Goal: Check status: Check status

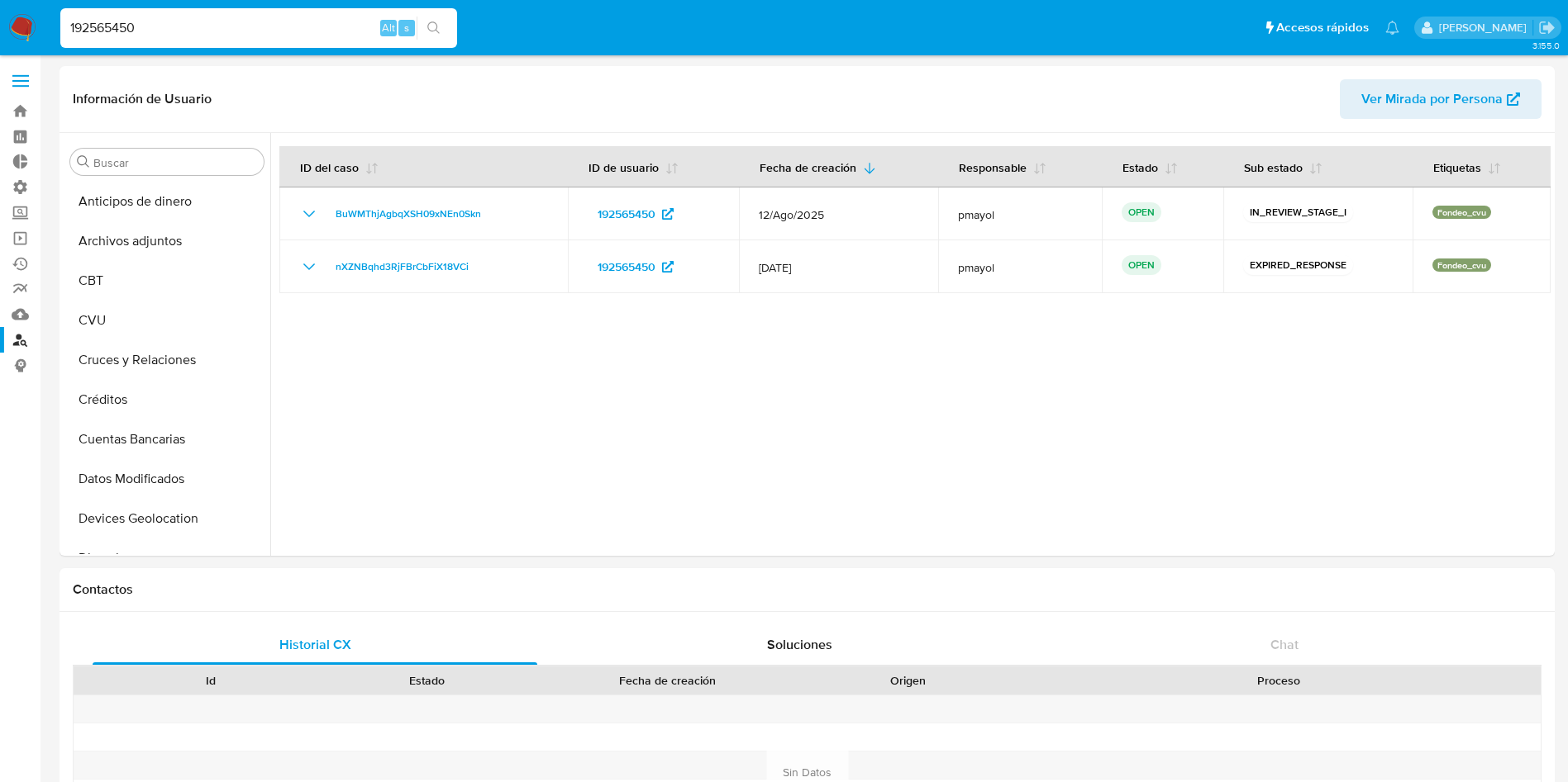
select select "10"
drag, startPoint x: 0, startPoint y: 0, endPoint x: 13, endPoint y: 73, distance: 74.1
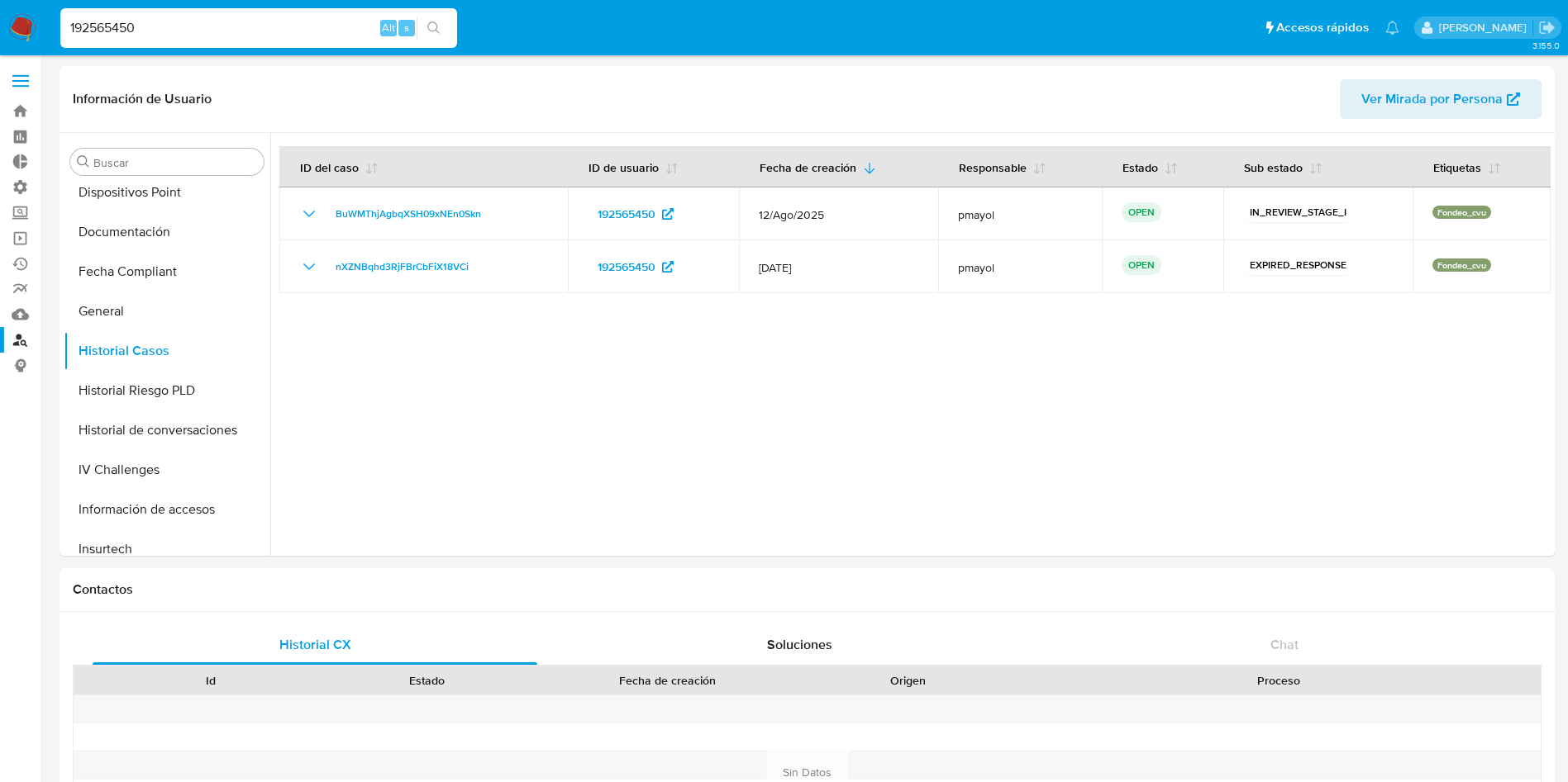
click at [12, 83] on label at bounding box center [21, 81] width 42 height 35
click at [0, 0] on input "checkbox" at bounding box center [0, 0] width 0 height 0
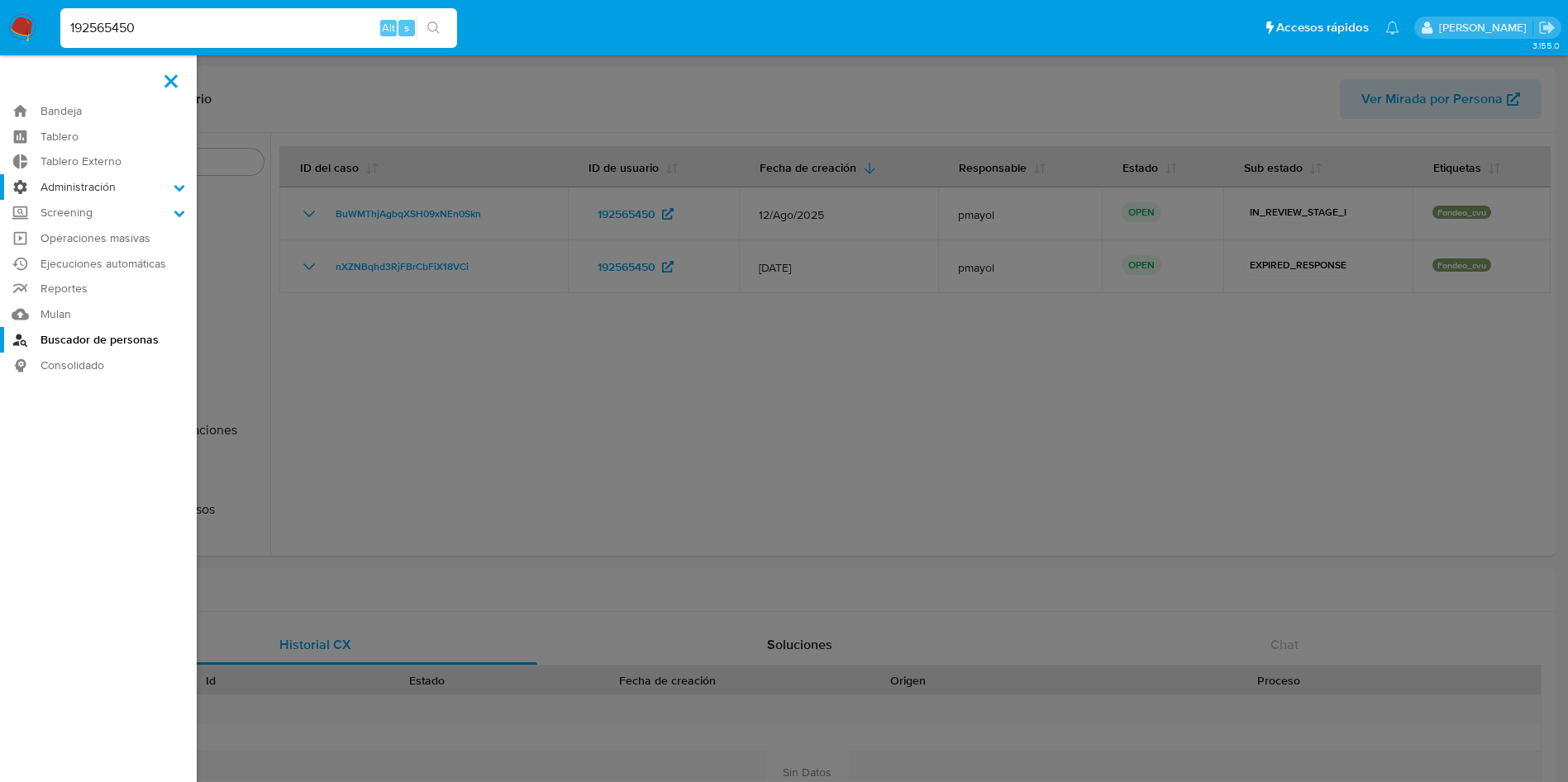
click at [112, 188] on label "Administración" at bounding box center [98, 187] width 197 height 26
click at [0, 0] on input "Administración" at bounding box center [0, 0] width 0 height 0
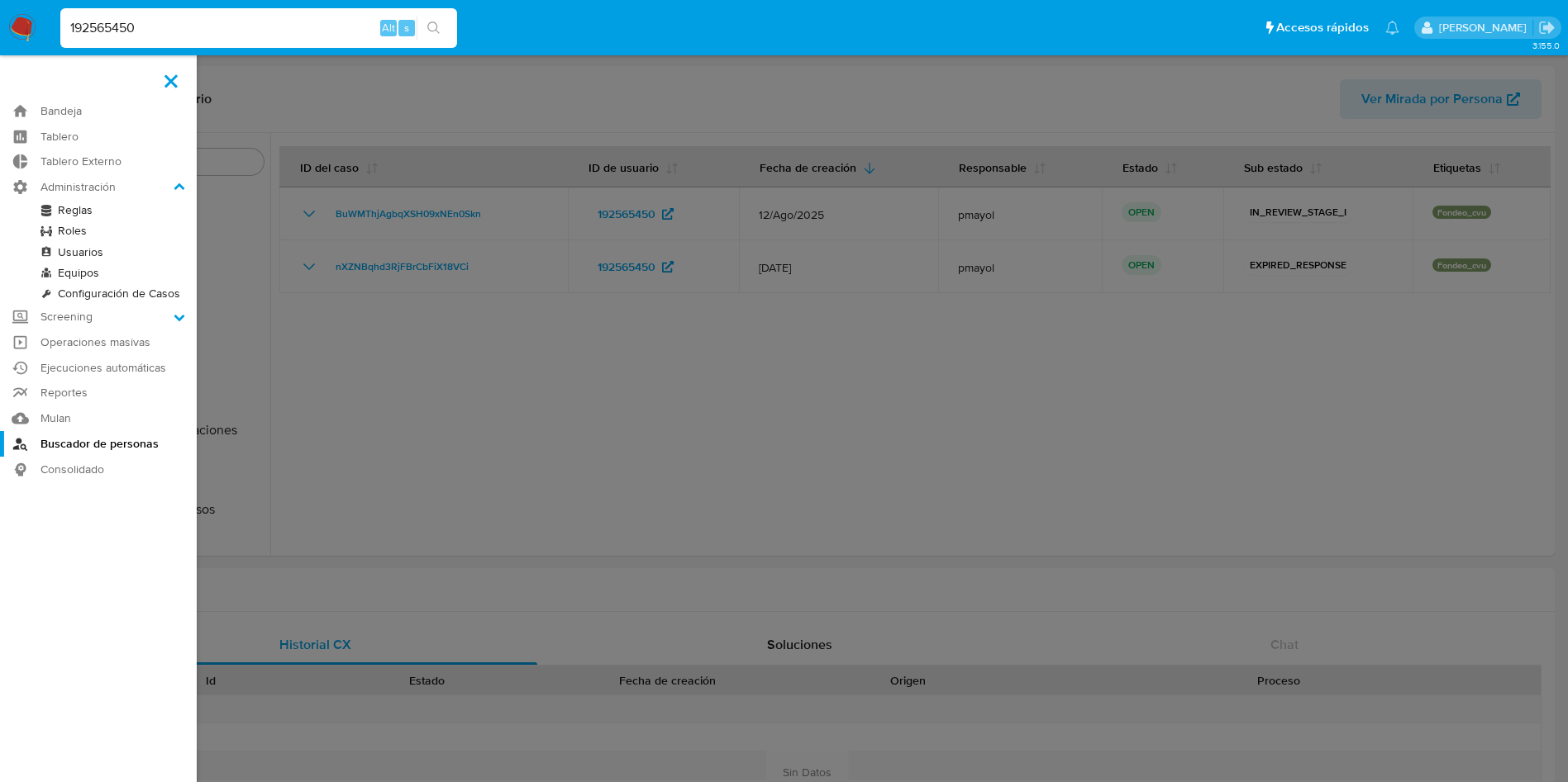
click at [81, 206] on link "Reglas" at bounding box center [98, 210] width 197 height 21
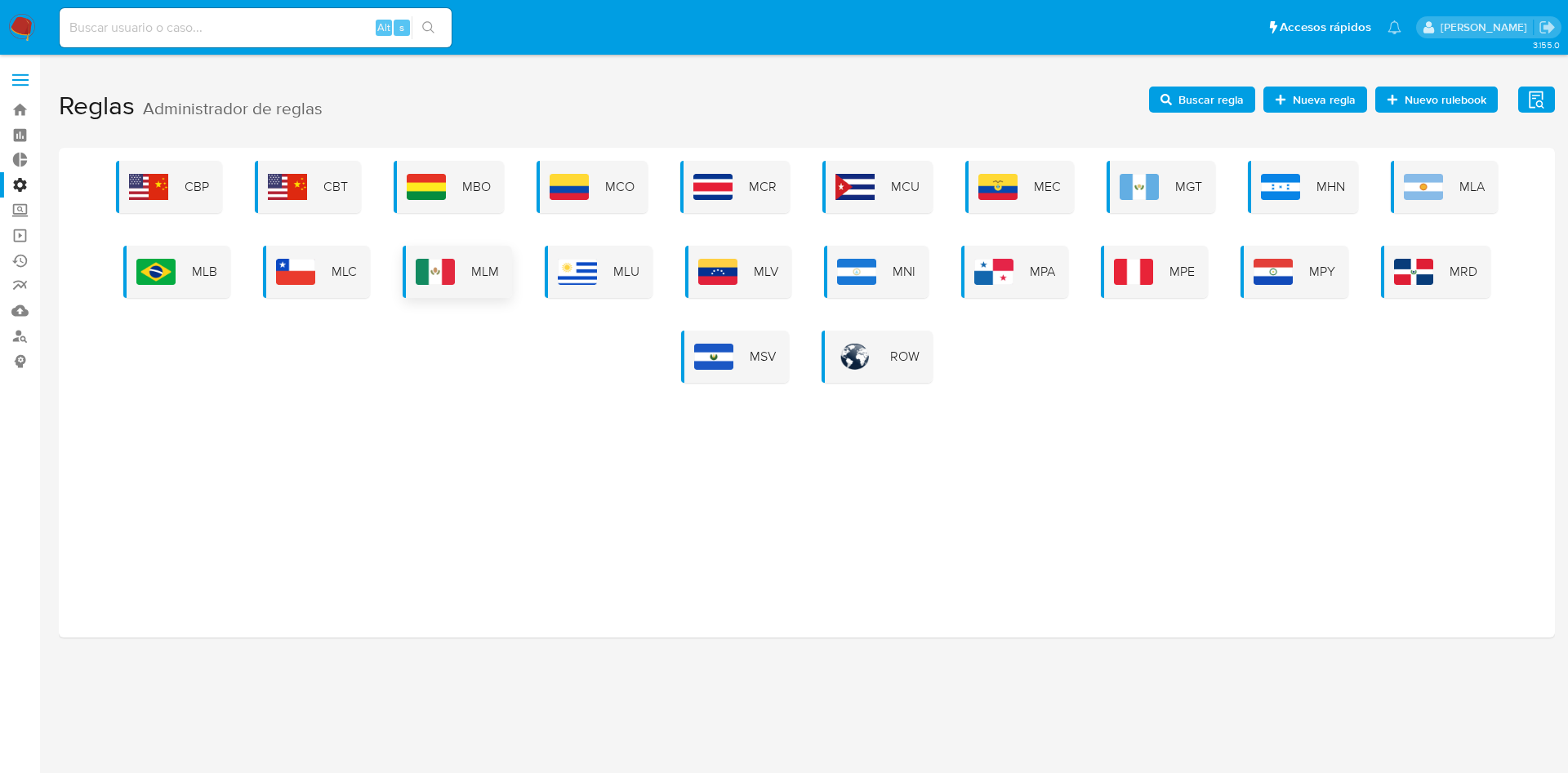
click at [434, 266] on img at bounding box center [435, 272] width 40 height 26
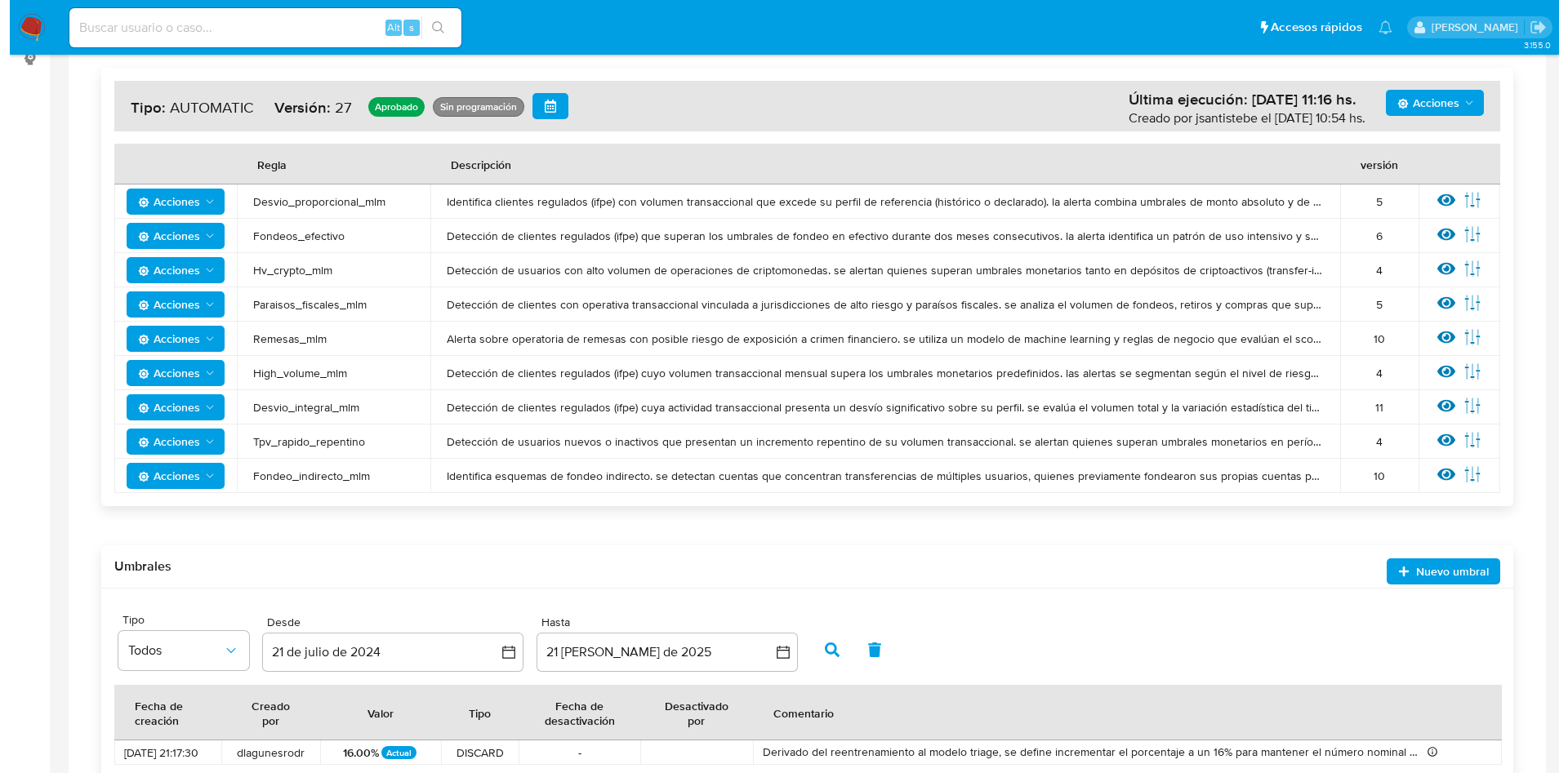
scroll to position [368, 0]
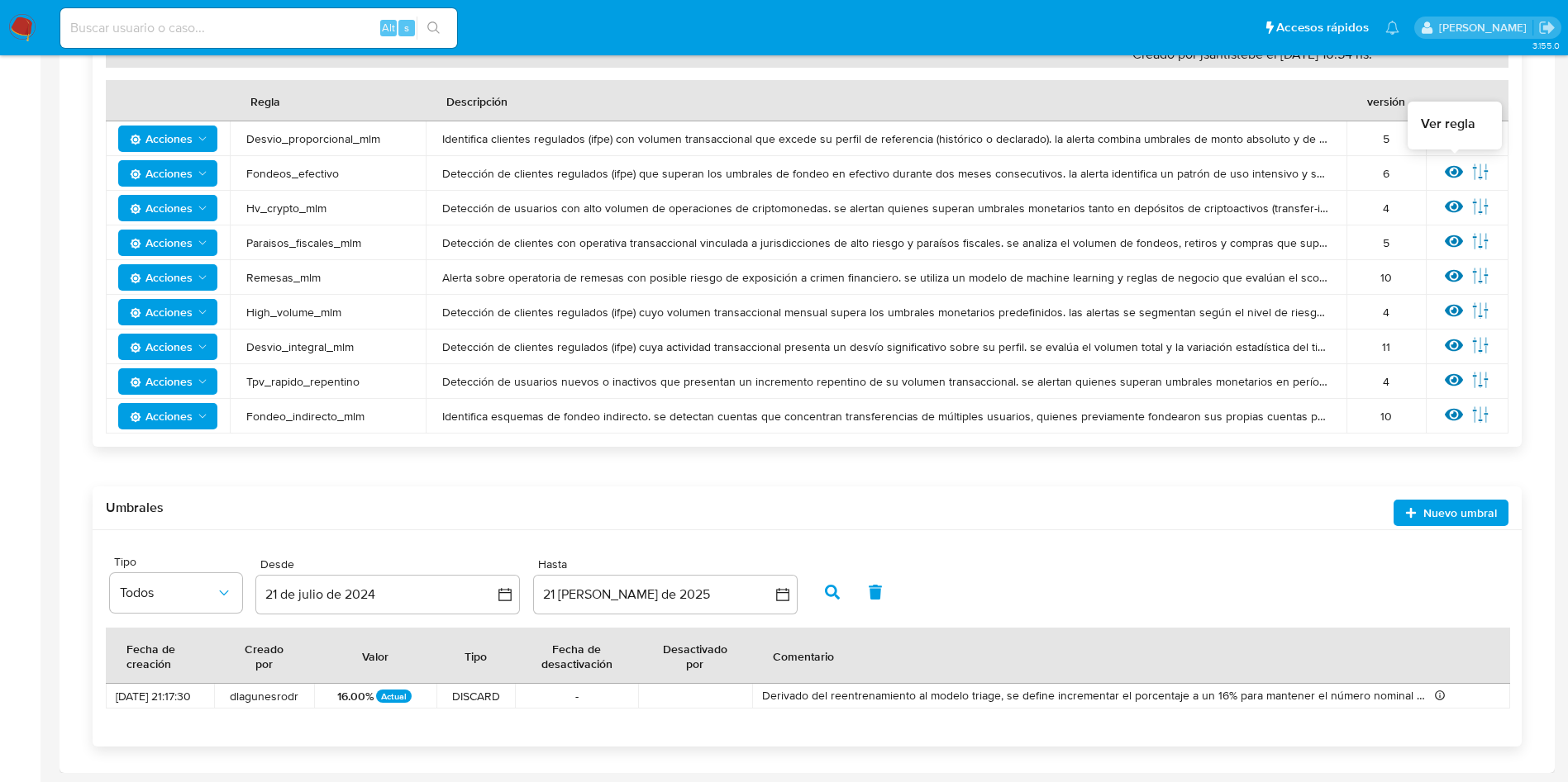
click at [1458, 175] on icon at bounding box center [1454, 172] width 18 height 13
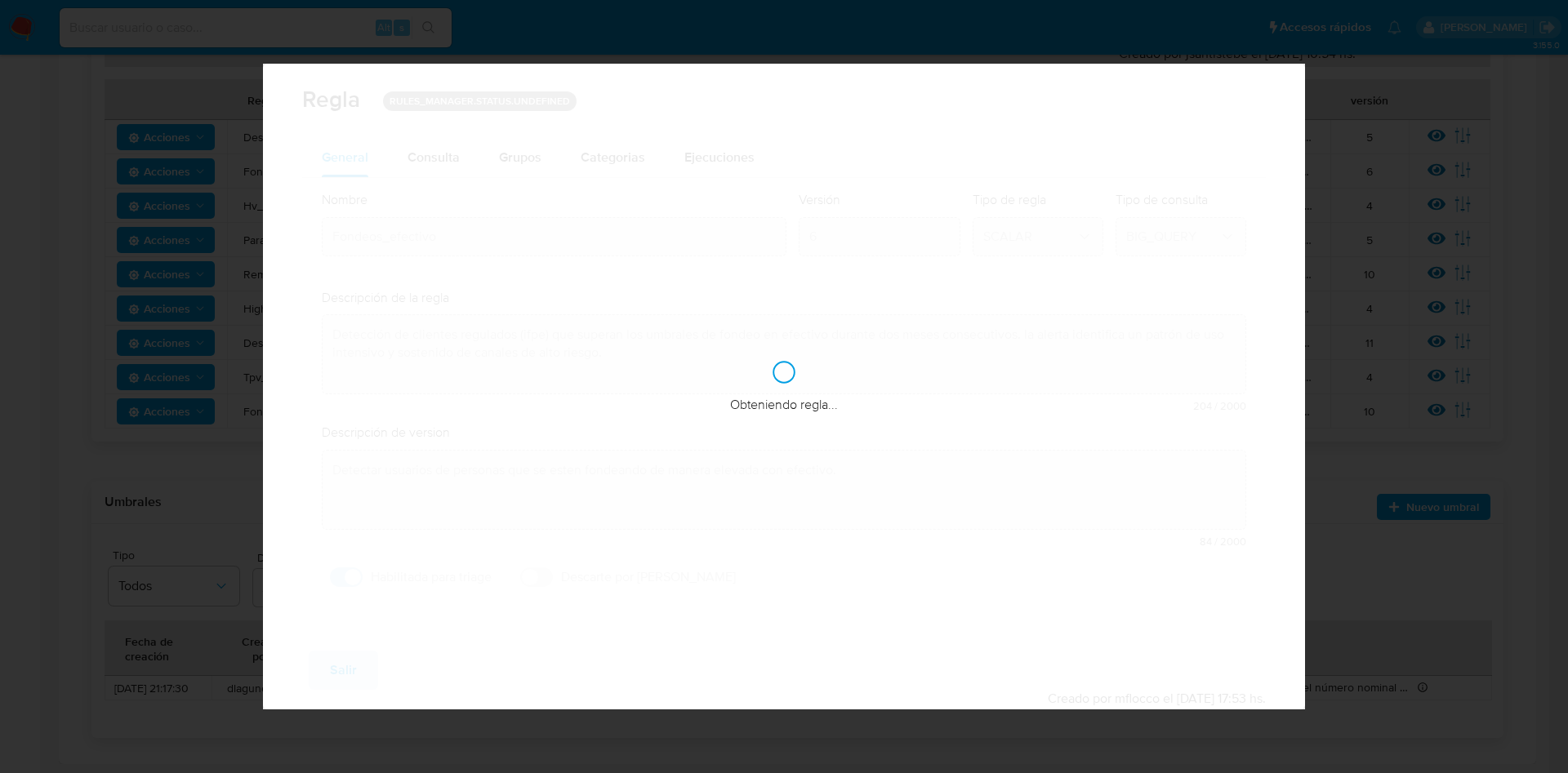
checkbox input "true"
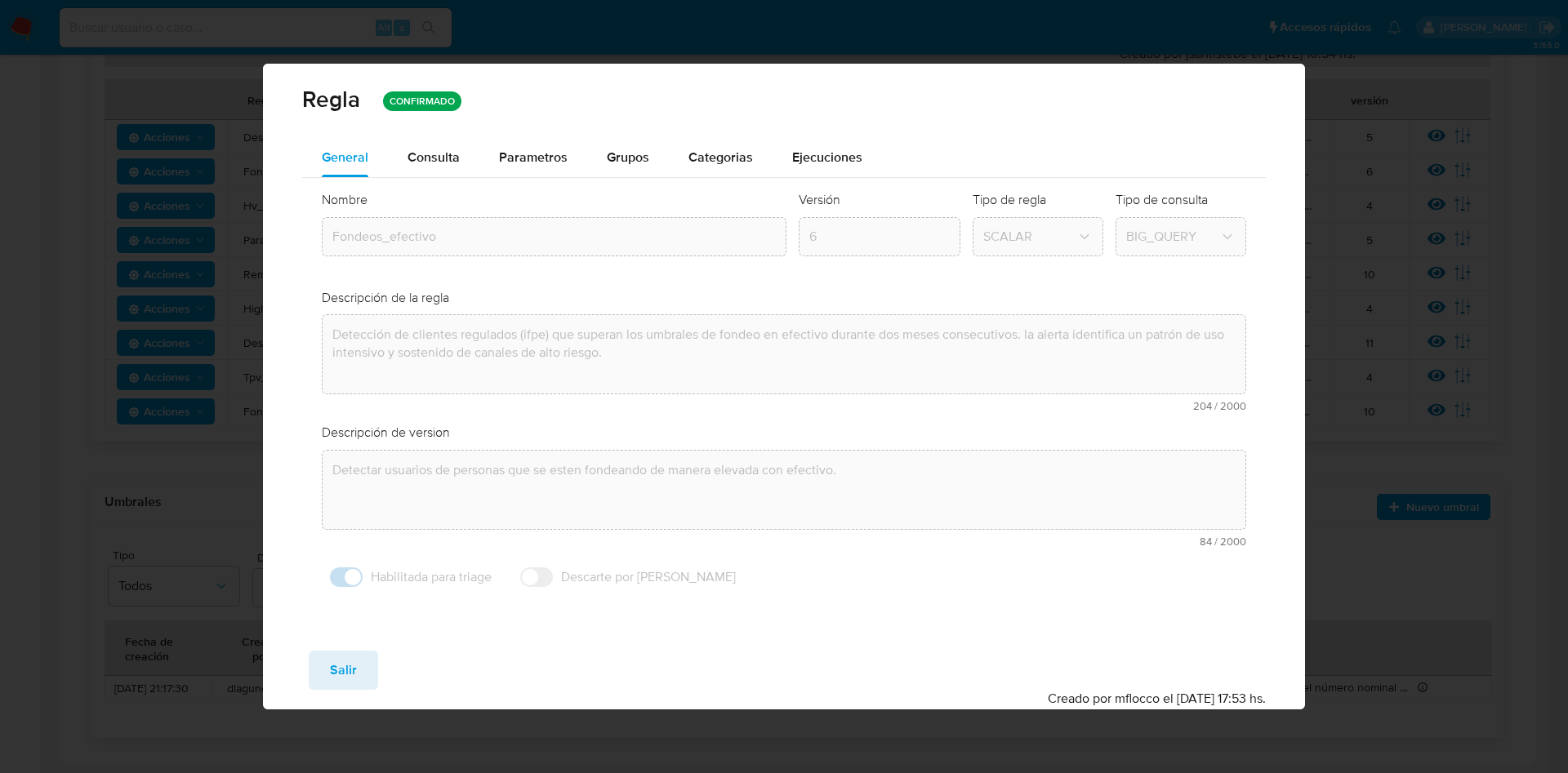
click at [438, 161] on span "Consulta" at bounding box center [433, 157] width 52 height 19
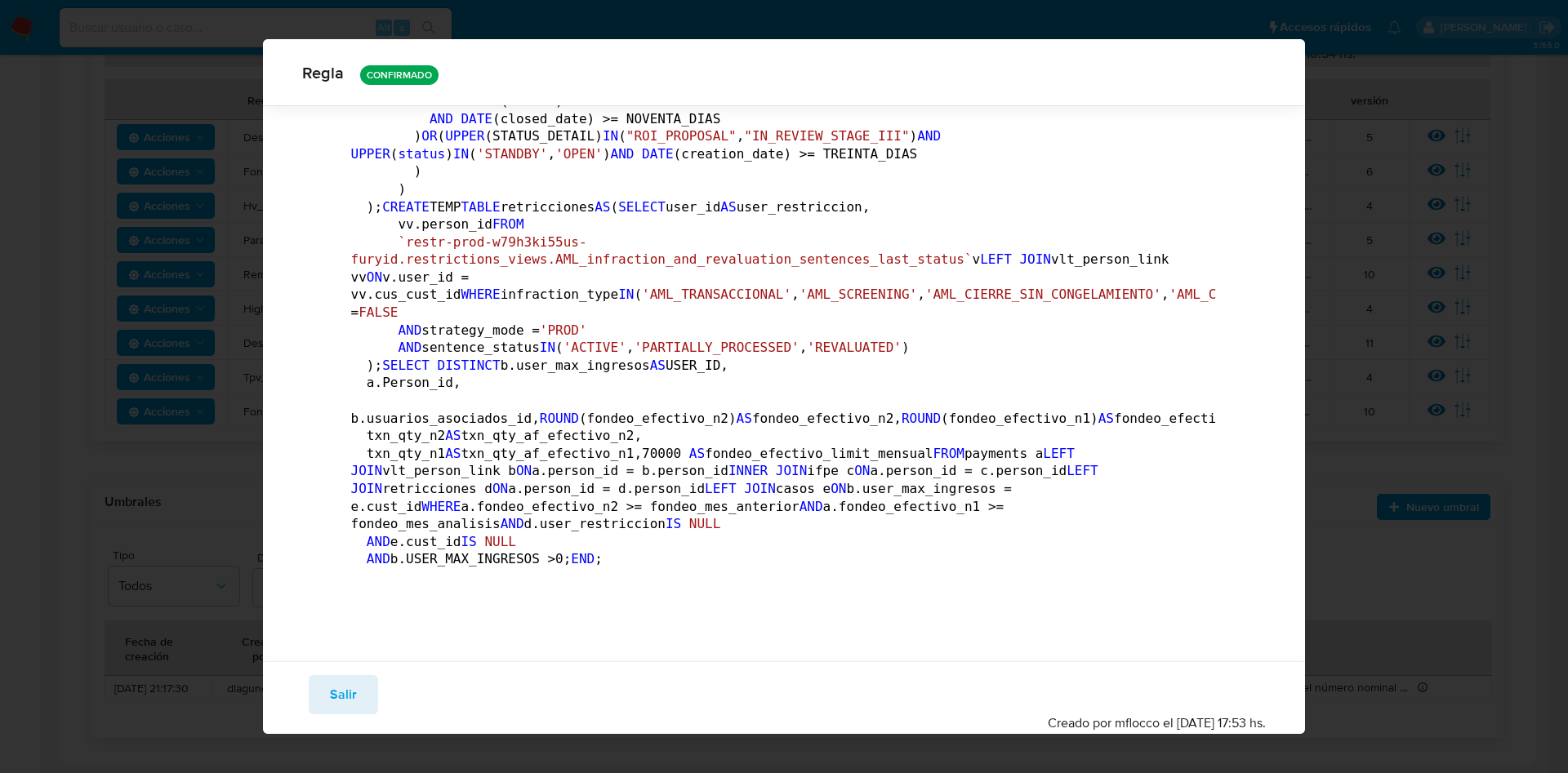
scroll to position [1707, 0]
click at [349, 689] on span "Salir" at bounding box center [343, 696] width 27 height 36
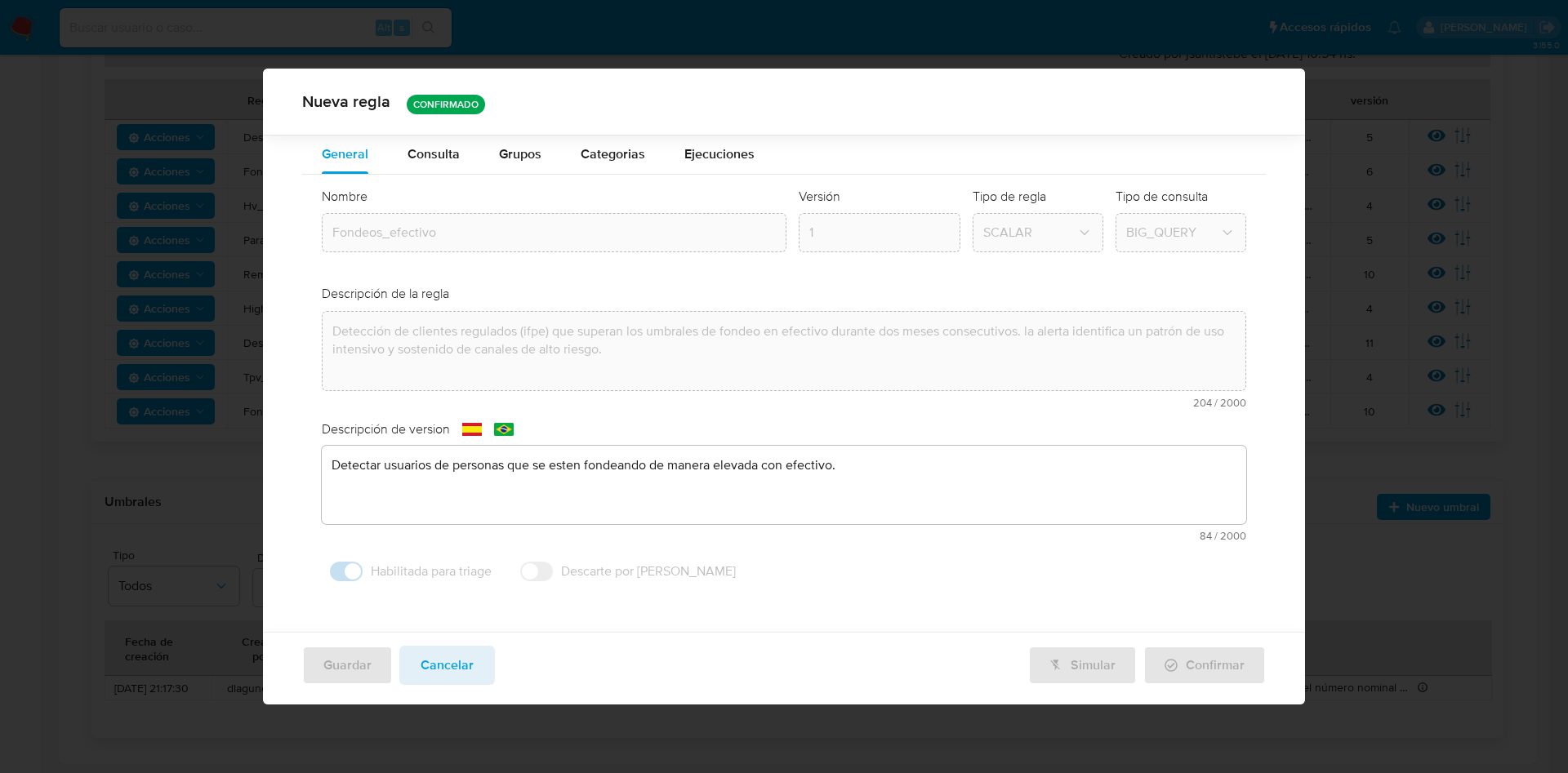
scroll to position [0, 0]
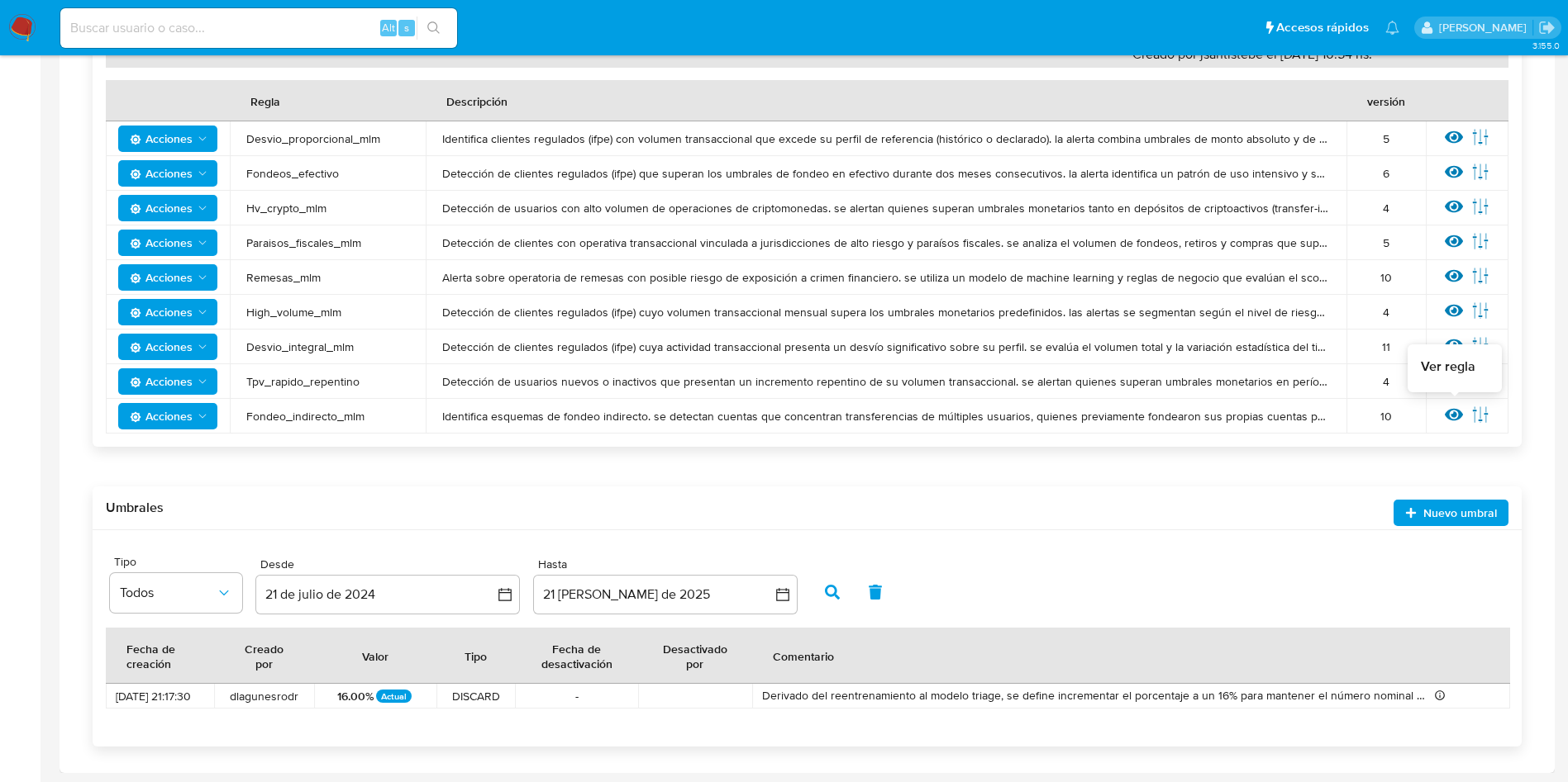
click at [1454, 410] on icon at bounding box center [1454, 415] width 18 height 13
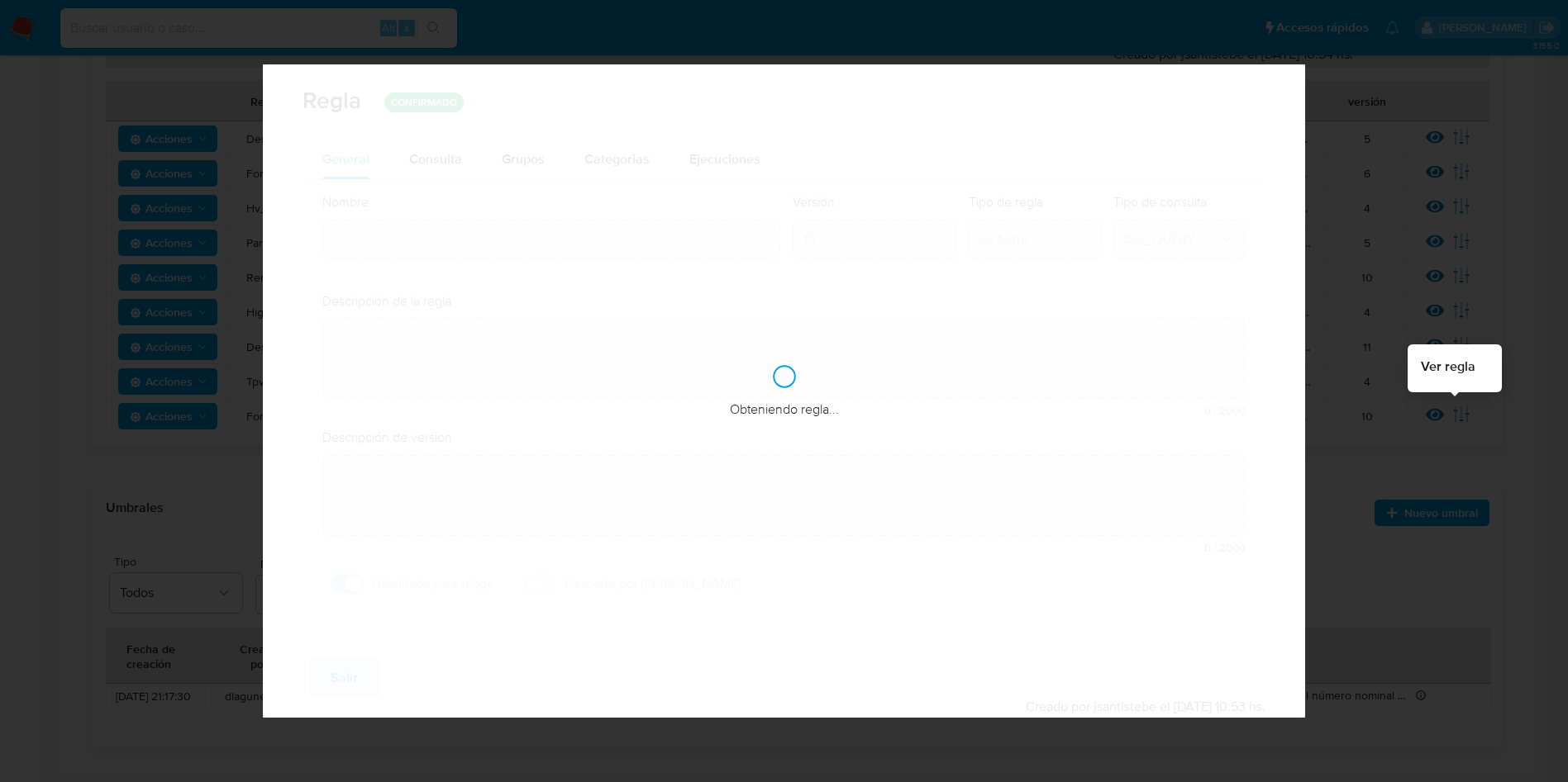
type input "Fondeo_indirecto_mlm"
type textarea "Identifica esquemas de fondeo indirecto. se detectan cuentas que concentran tra…"
type textarea "Informar usuarios que estén rompiendo los umbrales de fondeo recibiendo indirec…"
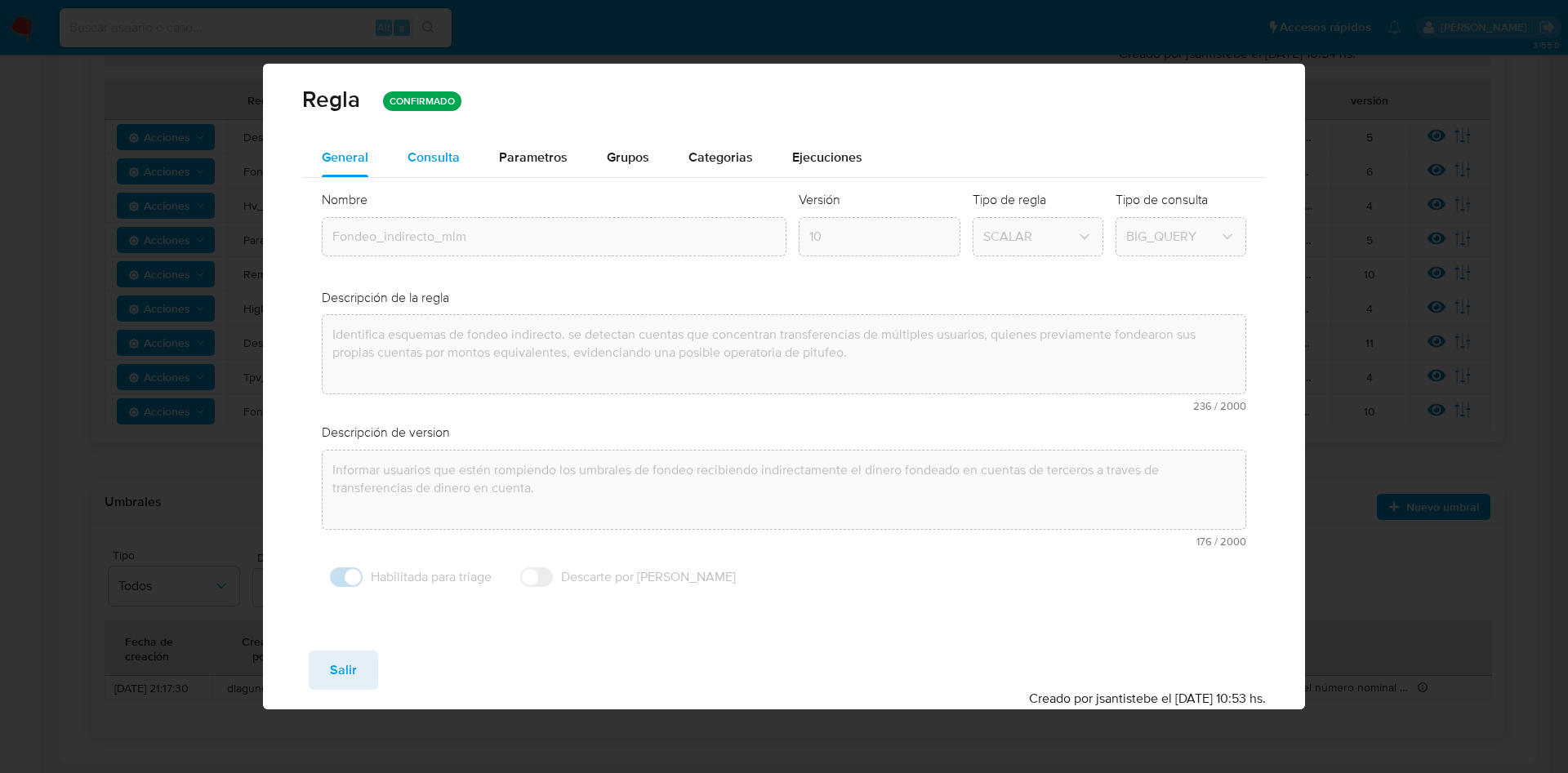
click at [419, 159] on span "Consulta" at bounding box center [433, 157] width 52 height 19
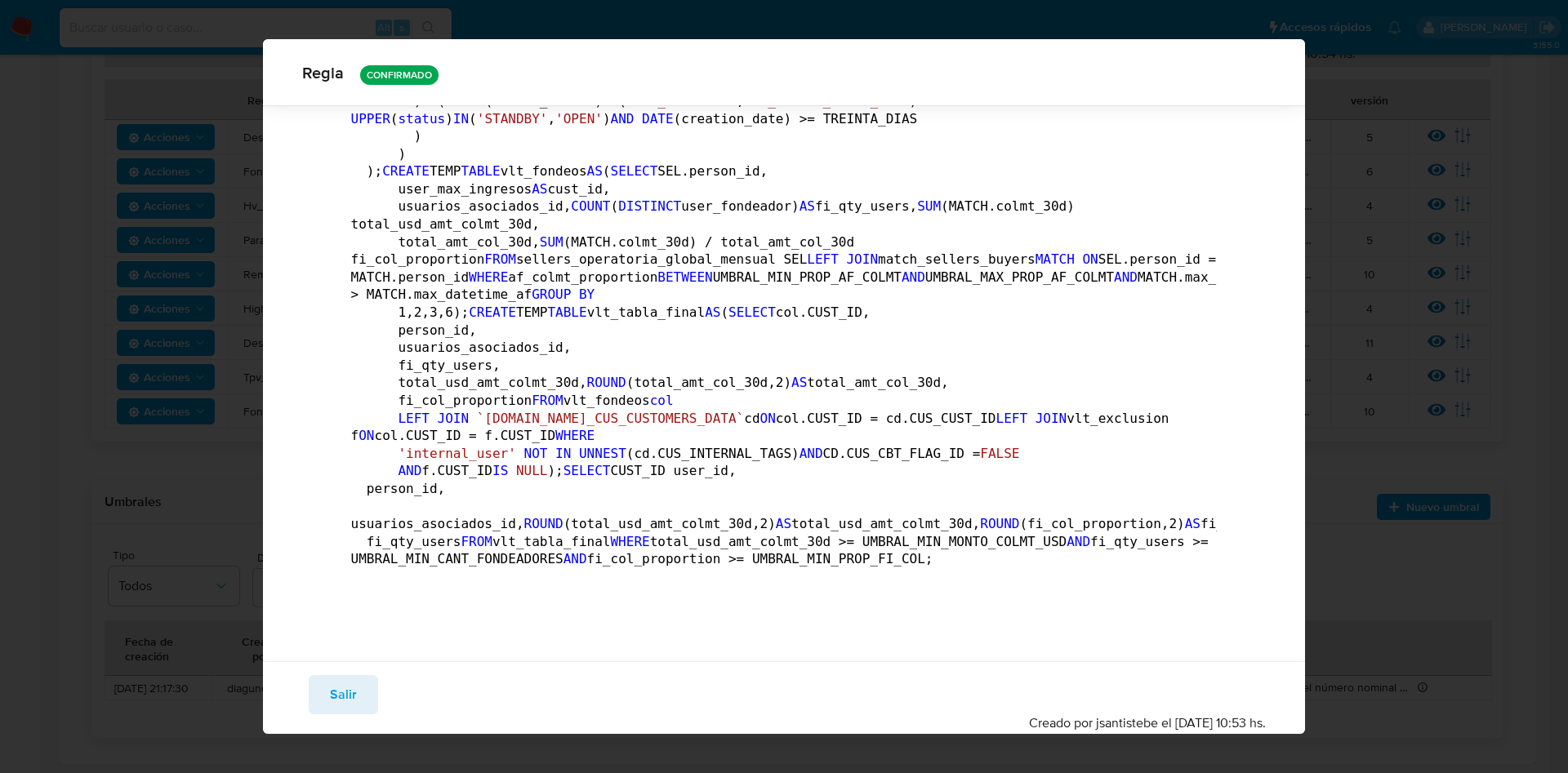
scroll to position [1707, 0]
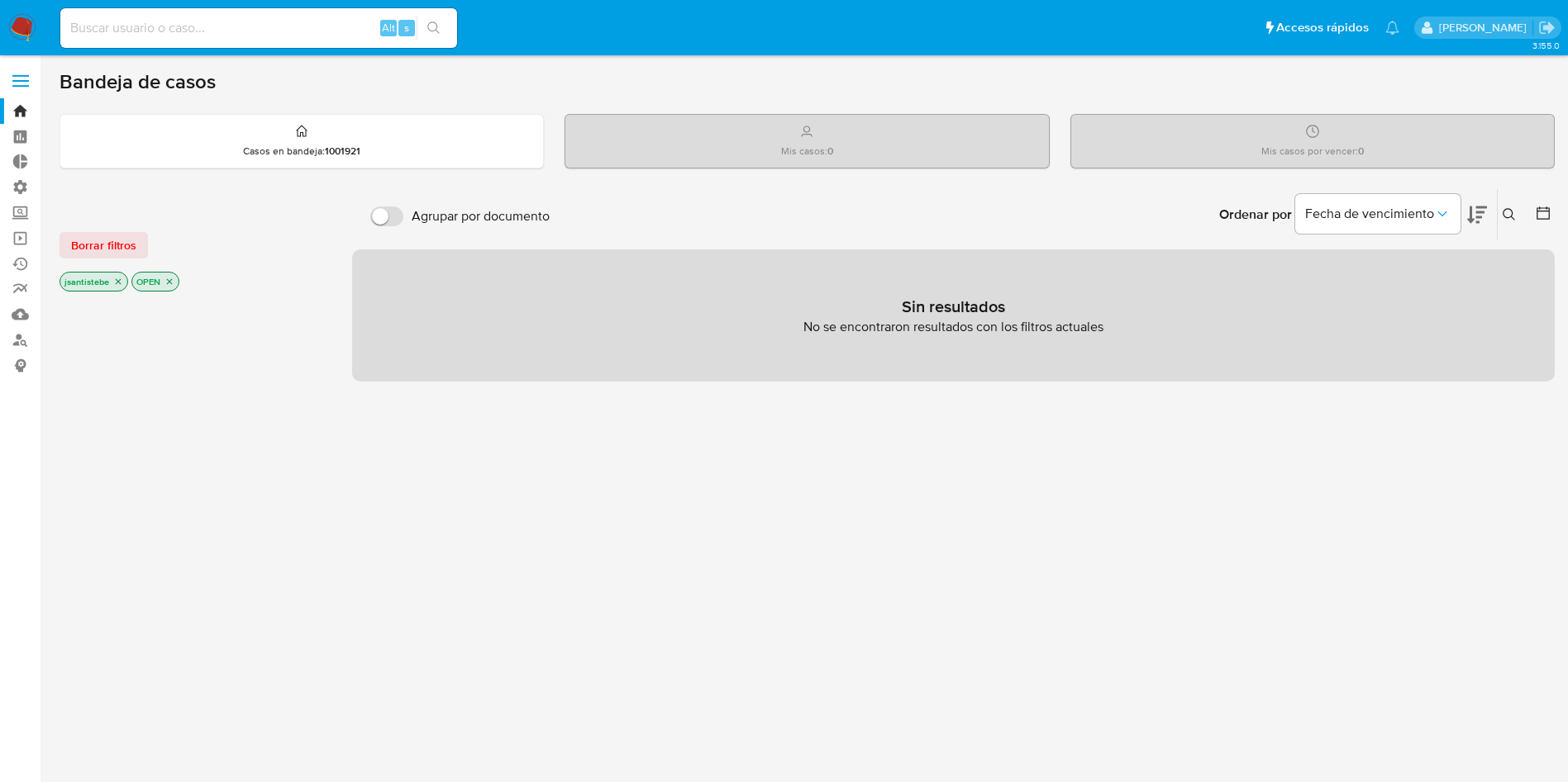
click at [151, 33] on input at bounding box center [259, 28] width 397 height 22
paste input "148706262"
type input "148706262"
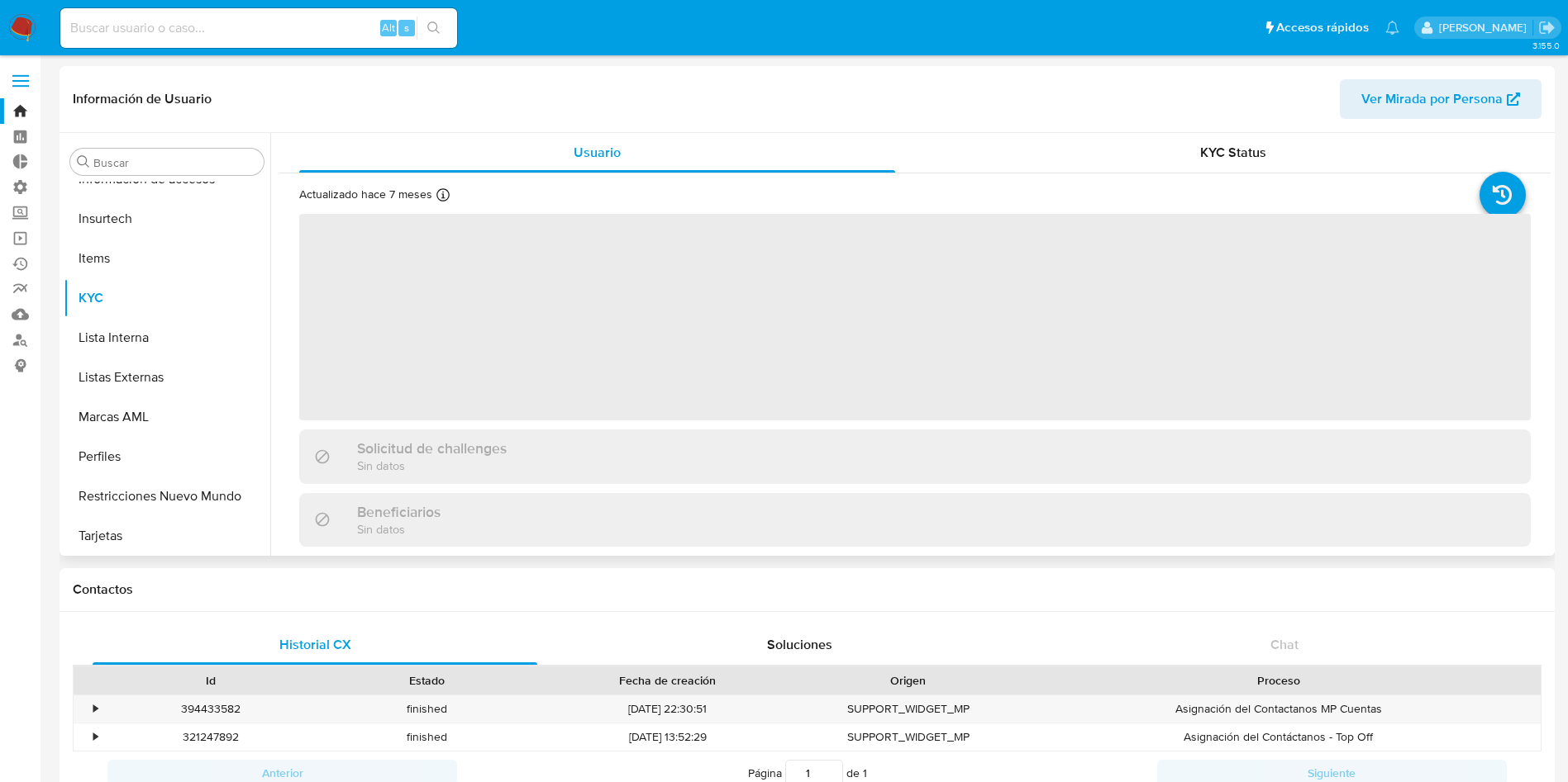
scroll to position [698, 0]
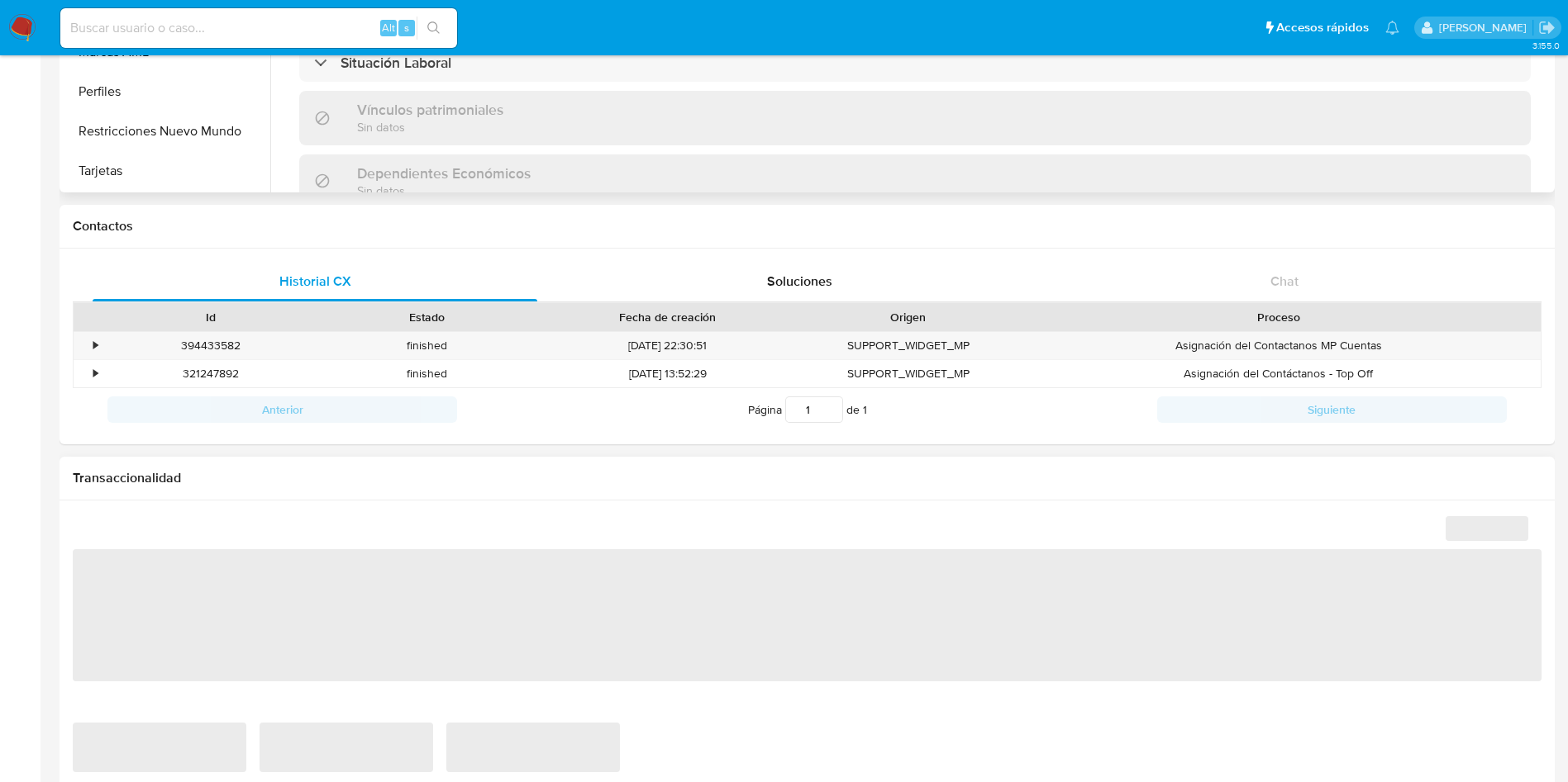
select select "10"
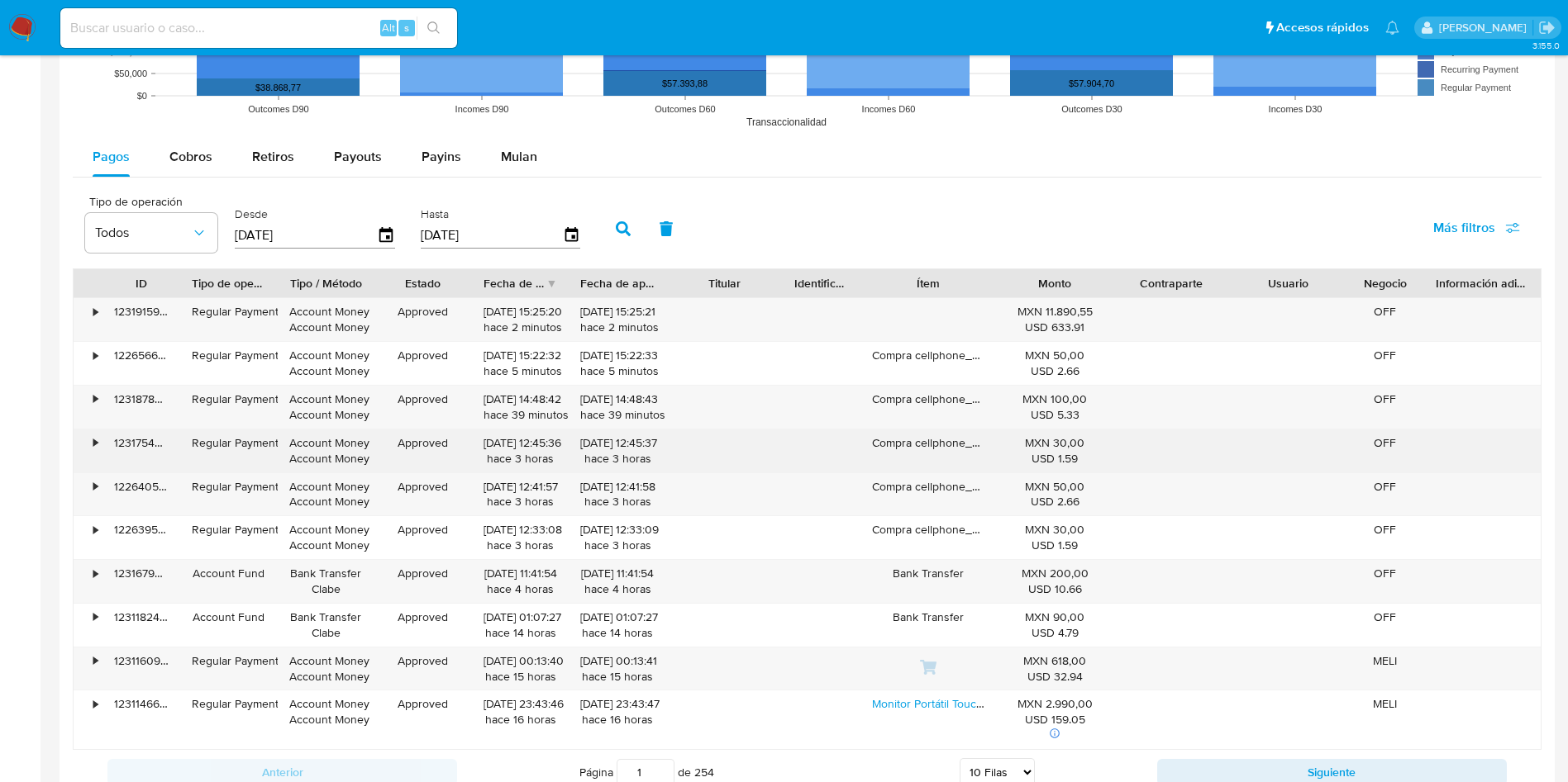
scroll to position [1487, 0]
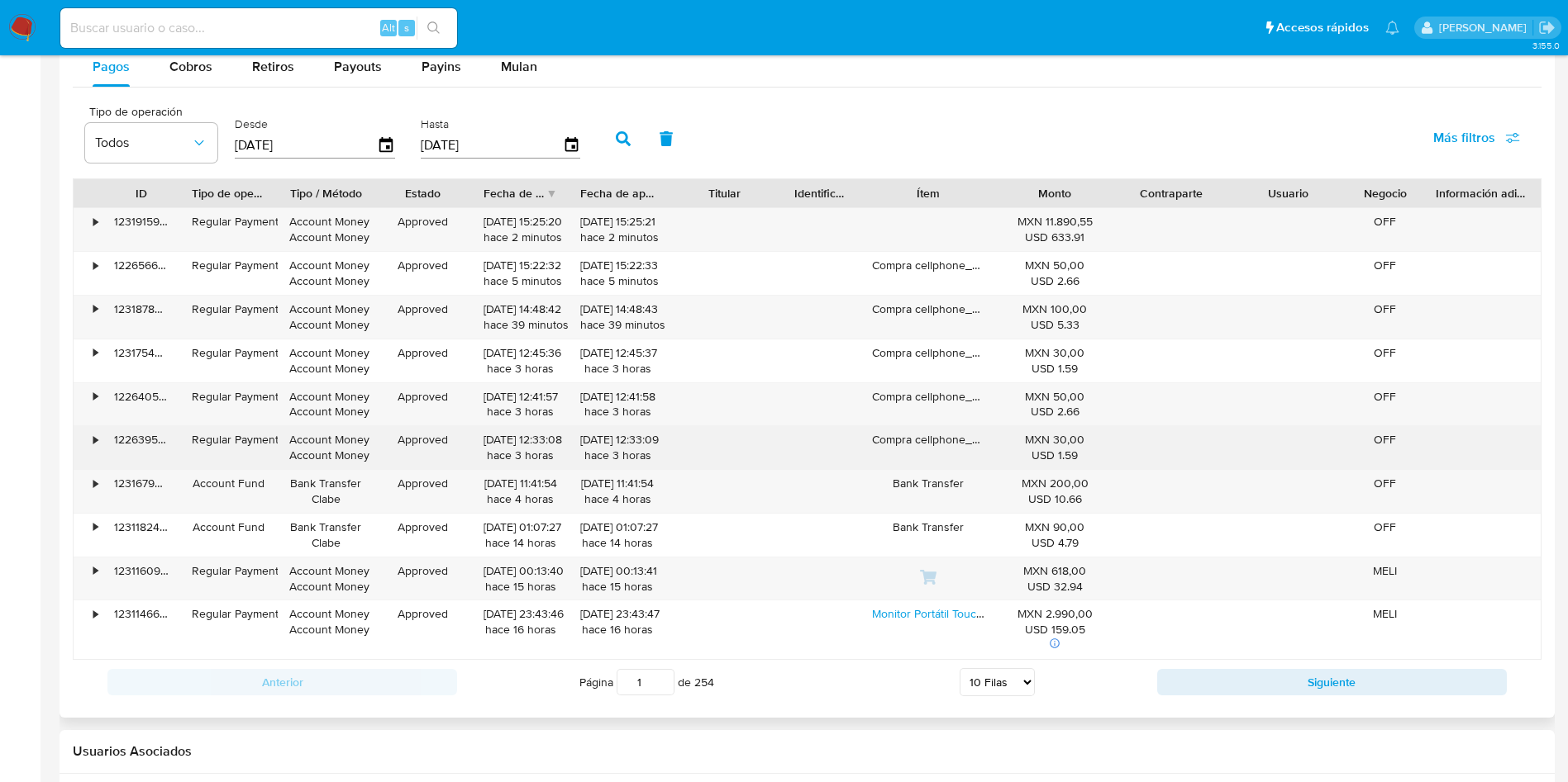
drag, startPoint x: 407, startPoint y: 436, endPoint x: 458, endPoint y: 442, distance: 51.4
click at [458, 442] on div "Approved" at bounding box center [423, 448] width 98 height 43
click at [417, 440] on div "Approved" at bounding box center [423, 448] width 98 height 43
drag, startPoint x: 192, startPoint y: 443, endPoint x: 305, endPoint y: 440, distance: 113.0
click at [304, 440] on div "• 122639590407 Regular Payment Account Money Account Money Approved 21/08/2025 …" at bounding box center [807, 448] width 1467 height 43
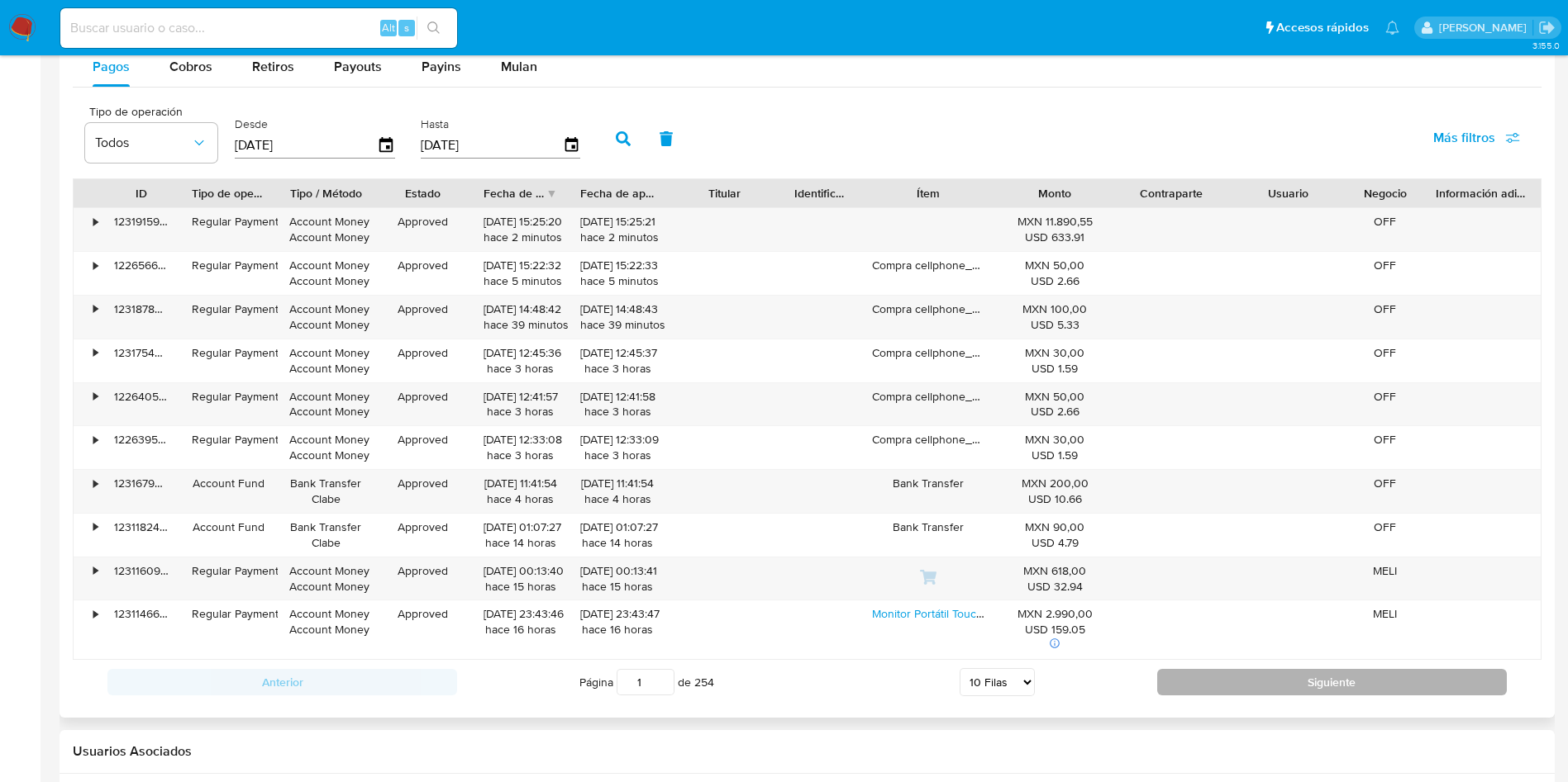
click at [1284, 682] on button "Siguiente" at bounding box center [1331, 683] width 349 height 27
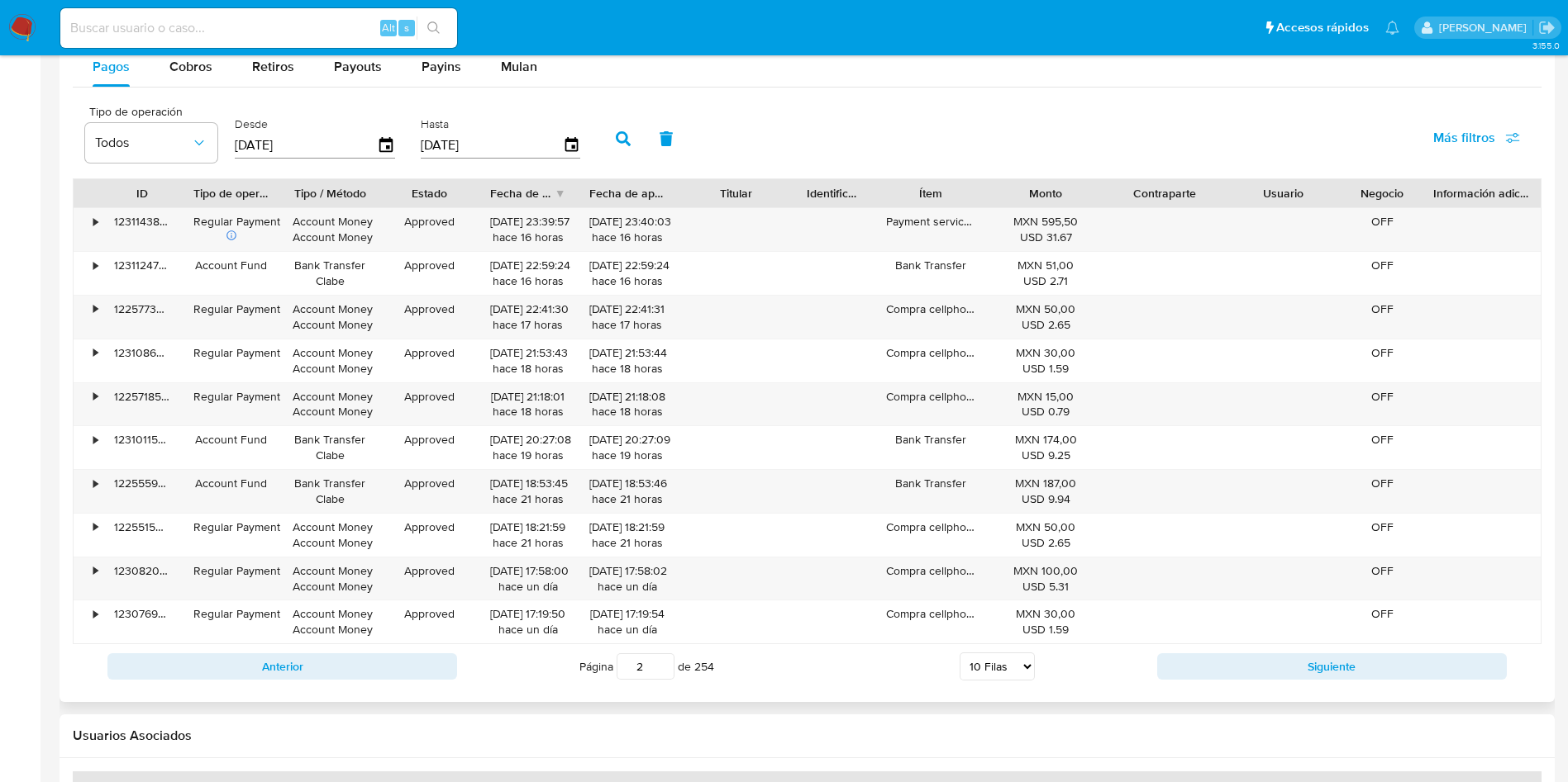
drag, startPoint x: 987, startPoint y: 190, endPoint x: 963, endPoint y: 188, distance: 24.1
click at [963, 188] on div "Ítem" at bounding box center [930, 193] width 113 height 28
click at [1186, 671] on button "Siguiente" at bounding box center [1331, 667] width 349 height 27
type input "3"
